Goal: Communication & Community: Connect with others

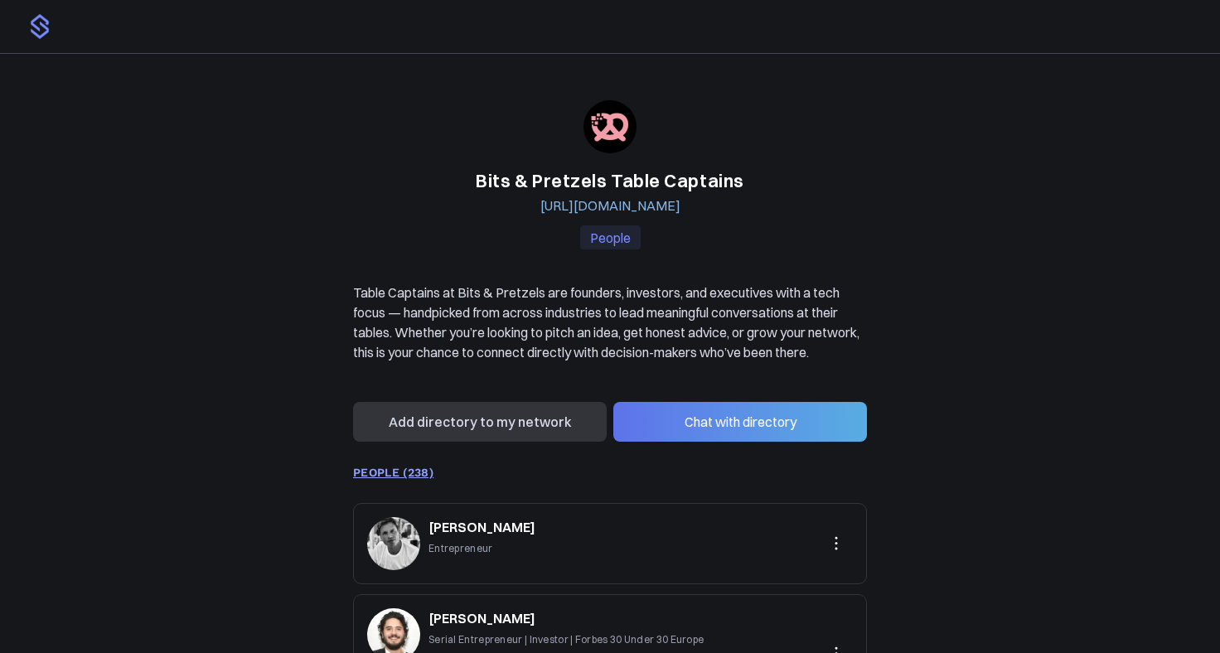
click at [736, 442] on button "Chat with directory" at bounding box center [740, 422] width 254 height 40
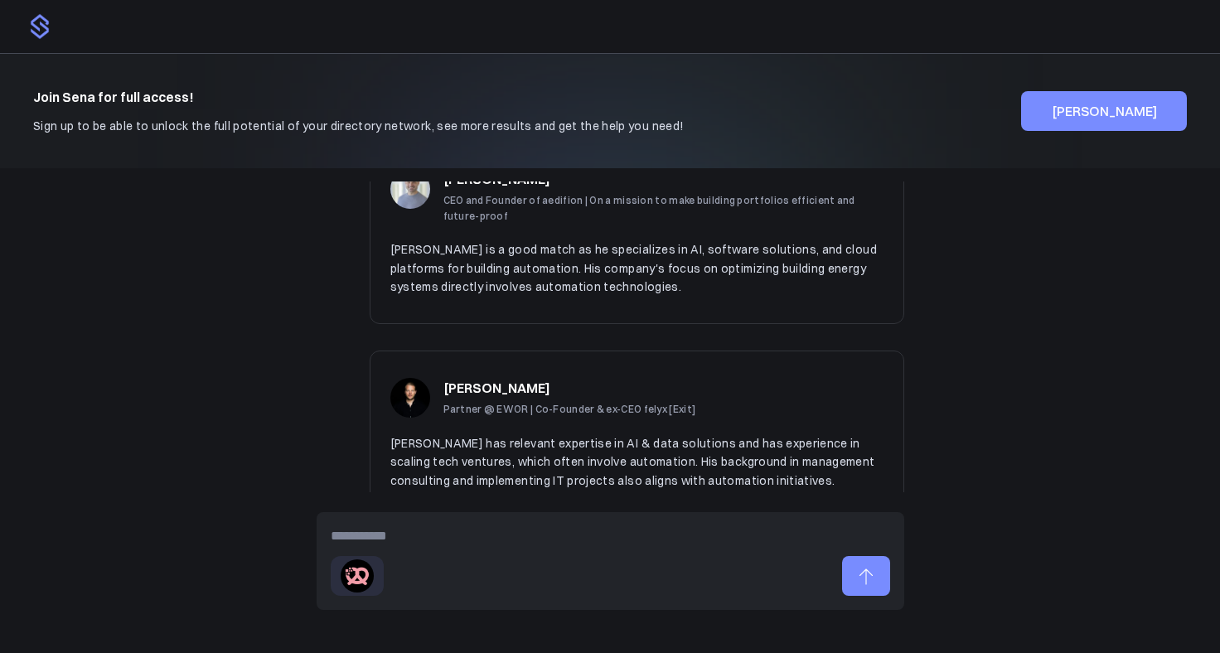
scroll to position [988, 0]
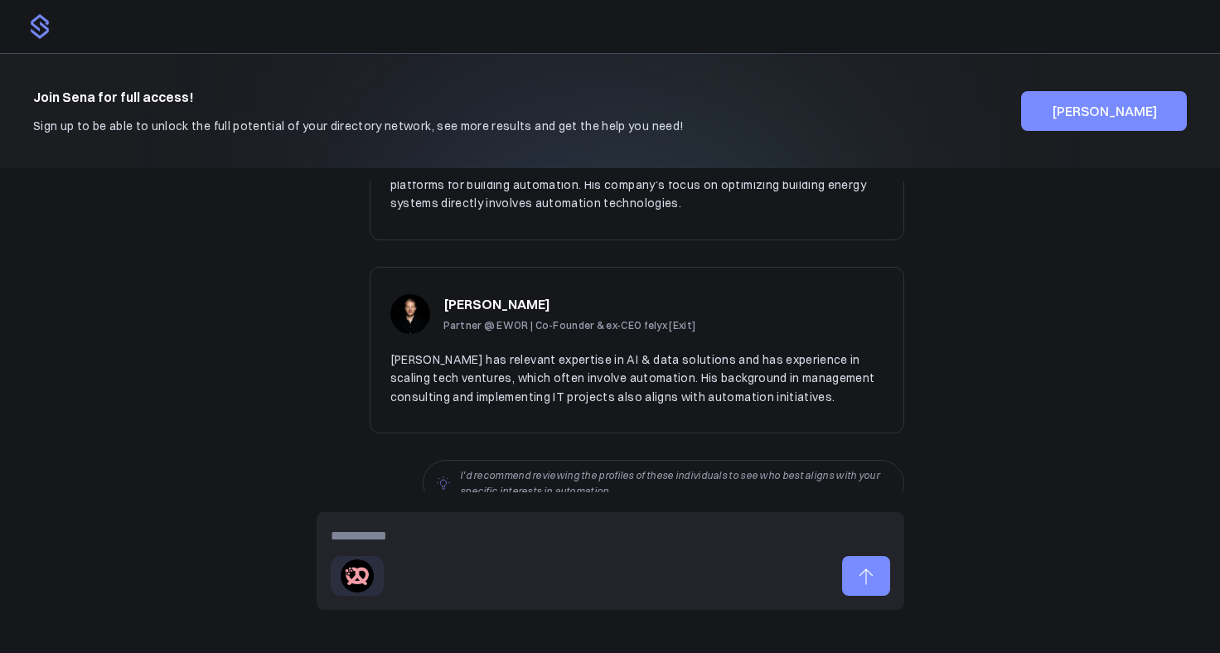
click at [684, 393] on div "[PERSON_NAME] Partner @ EWOR | Co-Founder & ex-CEO felyx [Exit] [PERSON_NAME] h…" at bounding box center [637, 350] width 534 height 167
